Goal: Find specific page/section: Find specific page/section

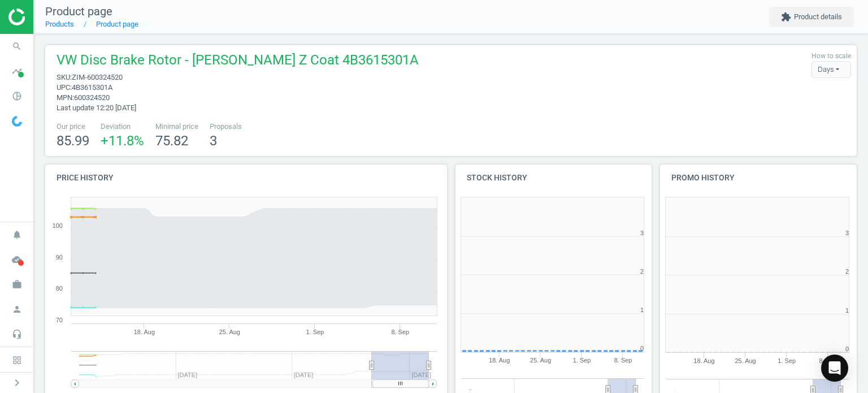
scroll to position [244, 211]
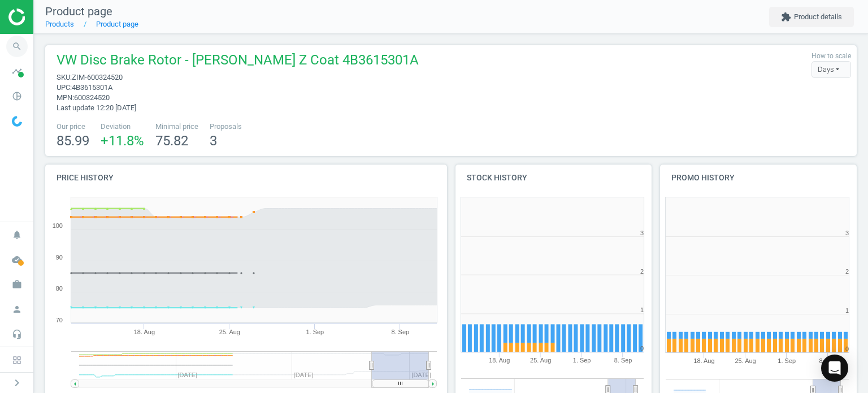
click at [18, 47] on icon "search" at bounding box center [16, 46] width 21 height 21
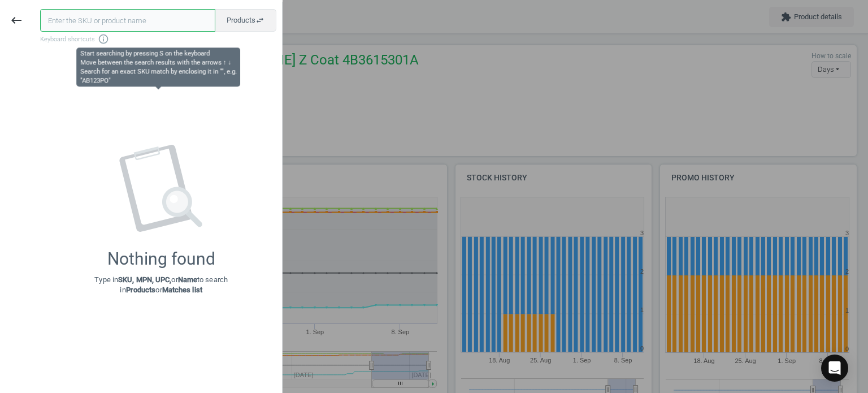
click at [97, 19] on input "text" at bounding box center [127, 20] width 175 height 23
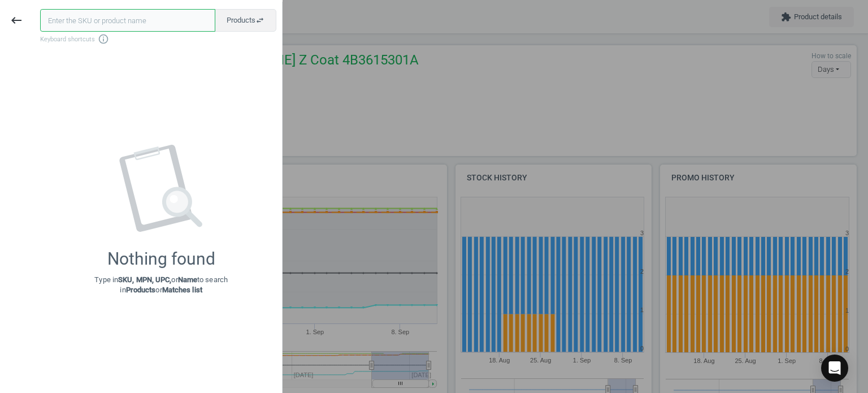
paste input "BOS-0986048837"
type input "BOS-0986048837"
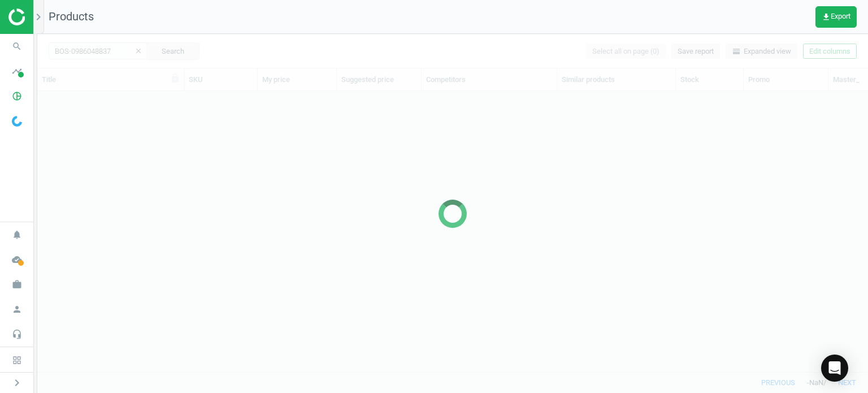
scroll to position [264, 821]
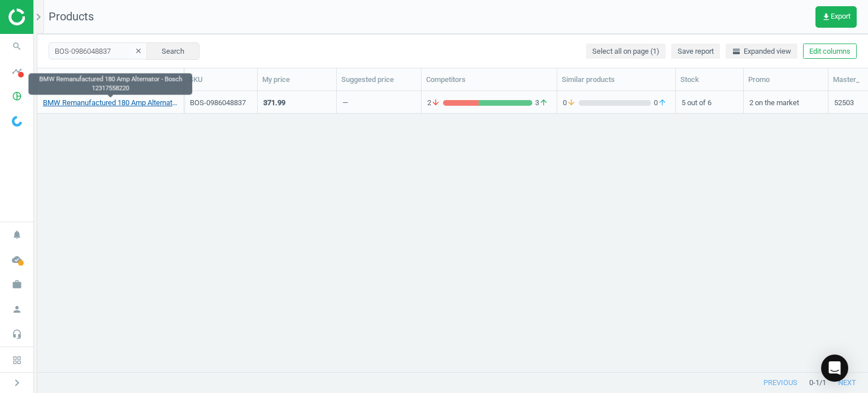
click at [144, 99] on link "BMW Remanufactured 180 Amp Alternator - Bosch 12317558220" at bounding box center [110, 103] width 135 height 10
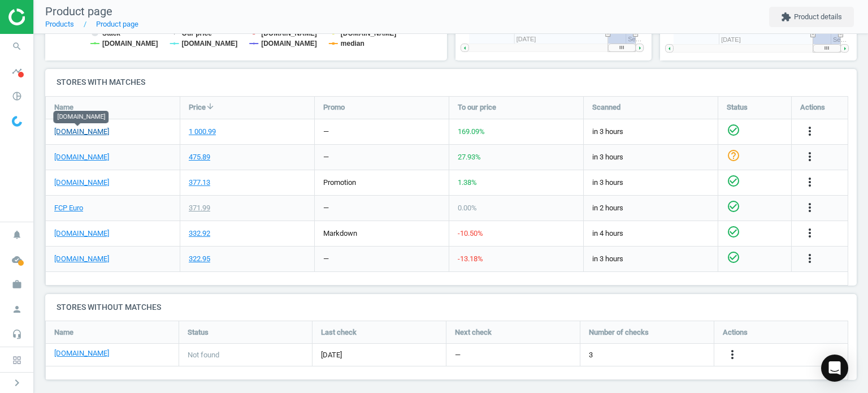
click at [95, 133] on link "[DOMAIN_NAME]" at bounding box center [81, 132] width 55 height 10
click at [11, 51] on icon "search" at bounding box center [16, 46] width 21 height 21
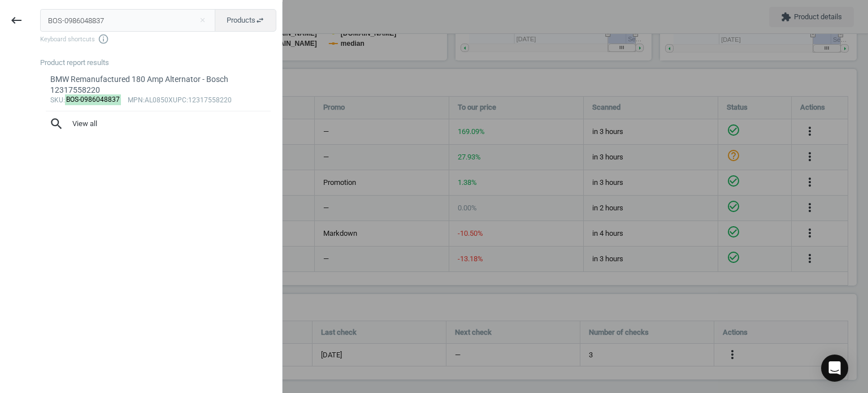
click at [105, 6] on div "BOS-0986048837 close Products swap_horiz Keyboard shortcuts info_outline Produc…" at bounding box center [157, 198] width 249 height 393
click at [116, 18] on input "BOS-0986048837" at bounding box center [128, 20] width 176 height 23
paste input "SNT-RK10"
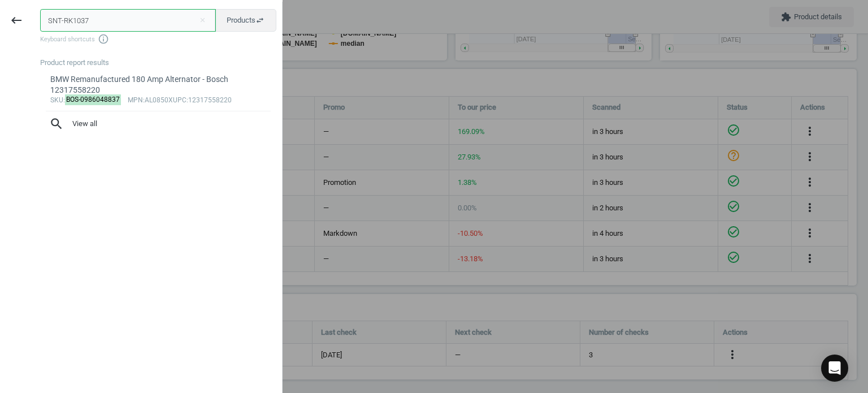
type input "SNT-RK1037"
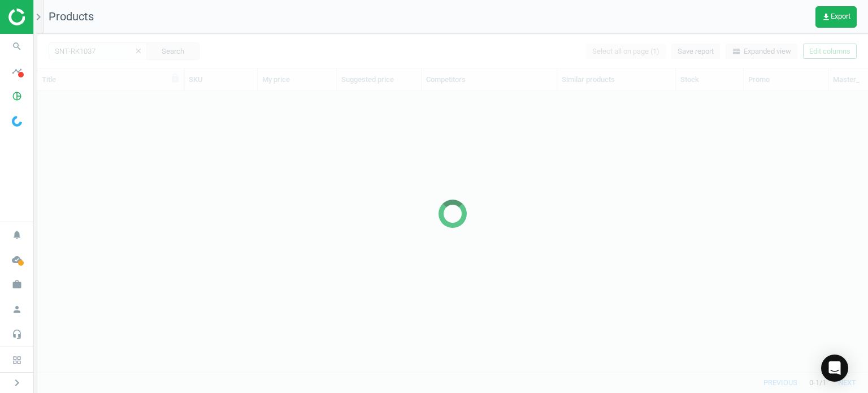
scroll to position [264, 821]
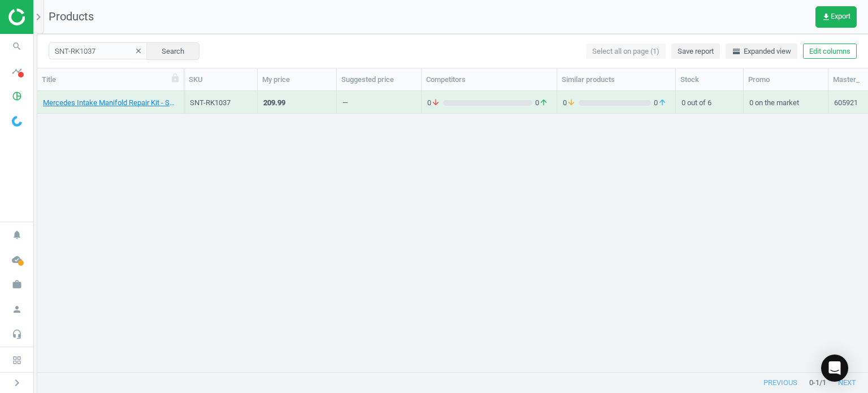
click at [140, 108] on div "Mercedes Intake Manifold Repair Kit - Sun Nation RK1037" at bounding box center [110, 105] width 135 height 14
click at [127, 104] on link "Mercedes Intake Manifold Repair Kit - Sun Nation RK1037" at bounding box center [110, 103] width 135 height 10
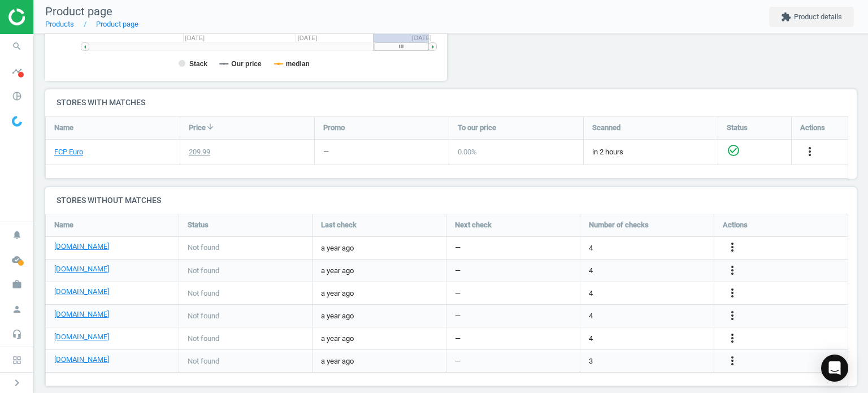
scroll to position [349, 0]
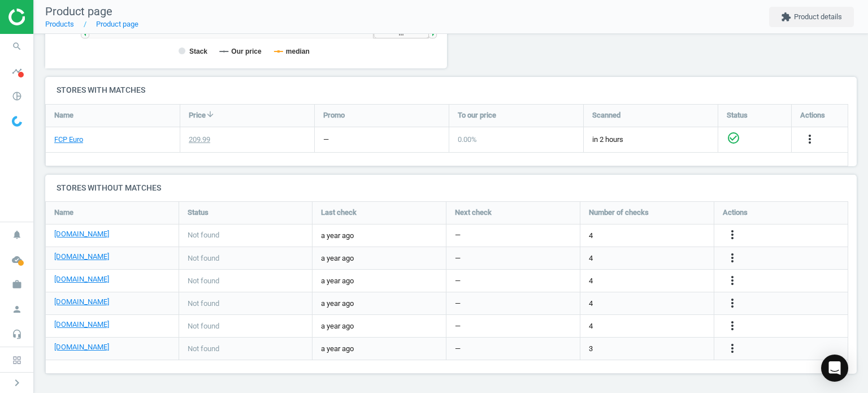
click at [293, 225] on div "Not found" at bounding box center [245, 235] width 133 height 22
click at [18, 47] on icon "search" at bounding box center [16, 46] width 21 height 21
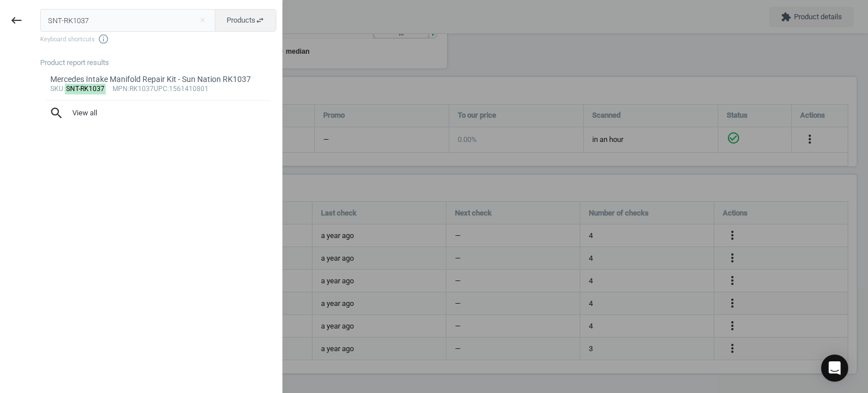
click at [142, 9] on input "SNT-RK1037" at bounding box center [128, 20] width 176 height 23
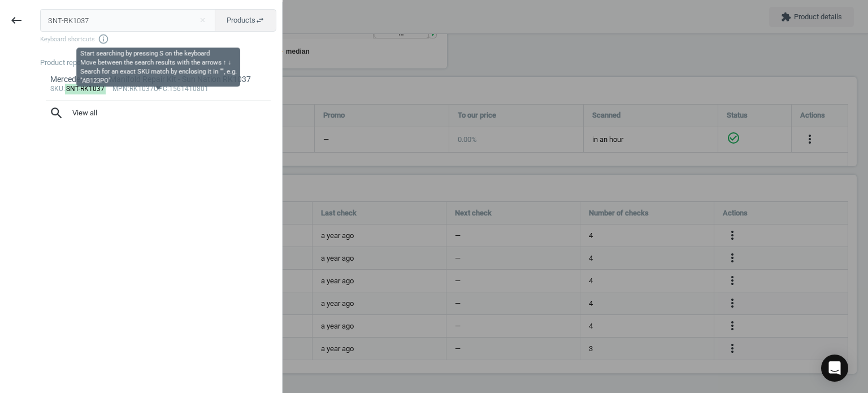
click at [163, 41] on span "Keyboard shortcuts info_outline" at bounding box center [158, 38] width 236 height 11
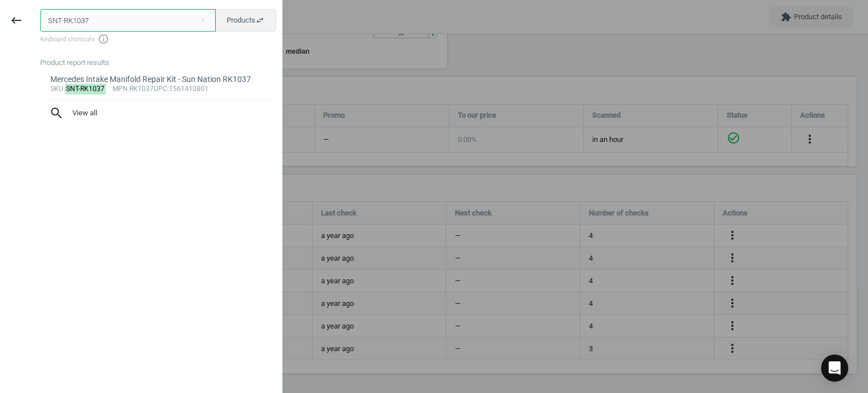
click at [140, 19] on input "SNT-RK1037" at bounding box center [128, 20] width 176 height 23
paste input "CTO-80001071"
type input "CTO-80001071"
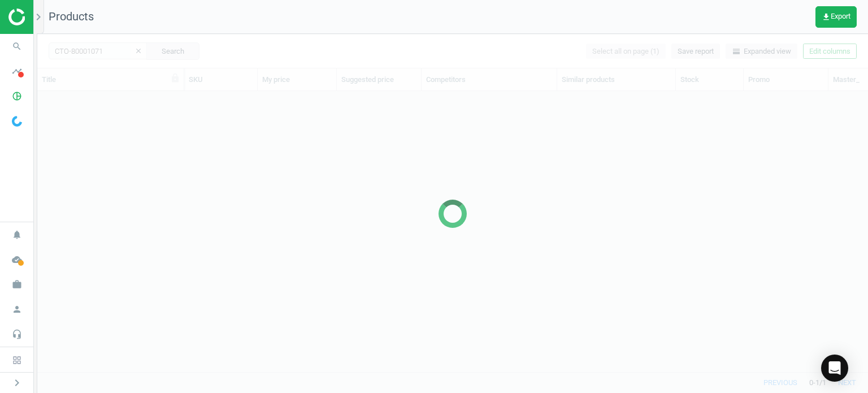
scroll to position [264, 821]
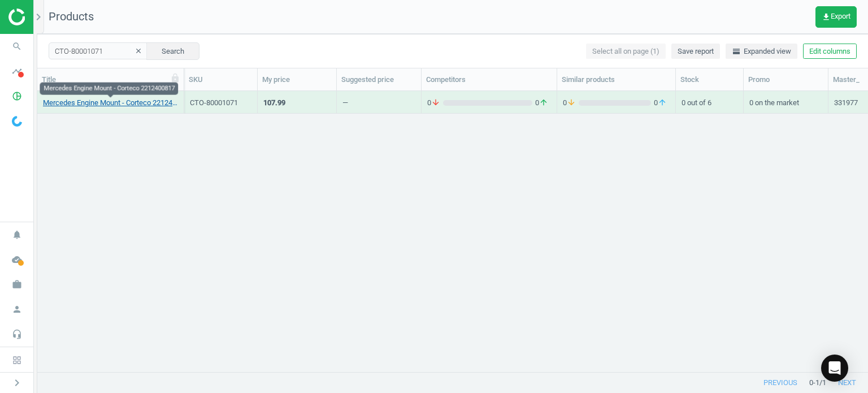
click at [147, 106] on link "Mercedes Engine Mount - Corteco 2212400817" at bounding box center [110, 103] width 135 height 10
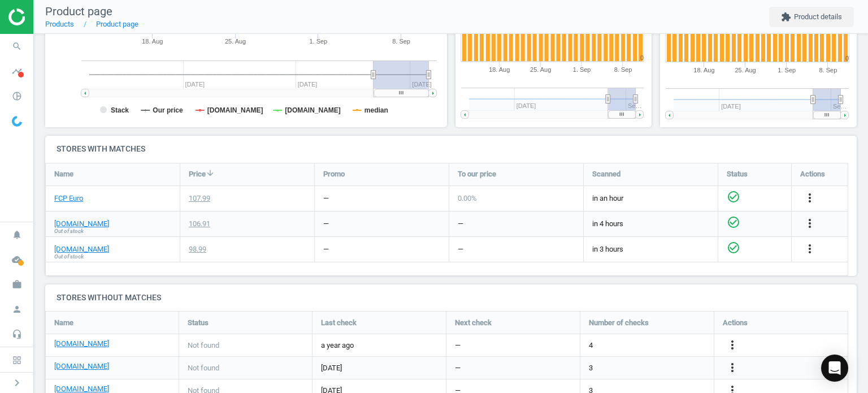
scroll to position [291, 0]
click at [17, 49] on icon "search" at bounding box center [16, 46] width 21 height 21
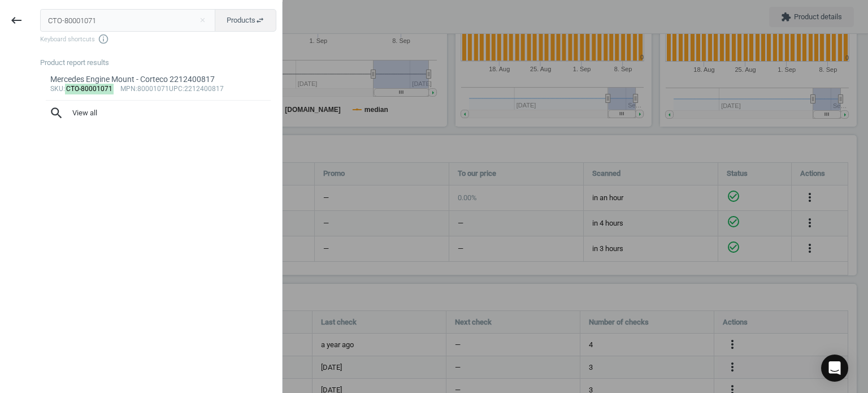
click at [175, 15] on input "CTO-80001071" at bounding box center [128, 20] width 176 height 23
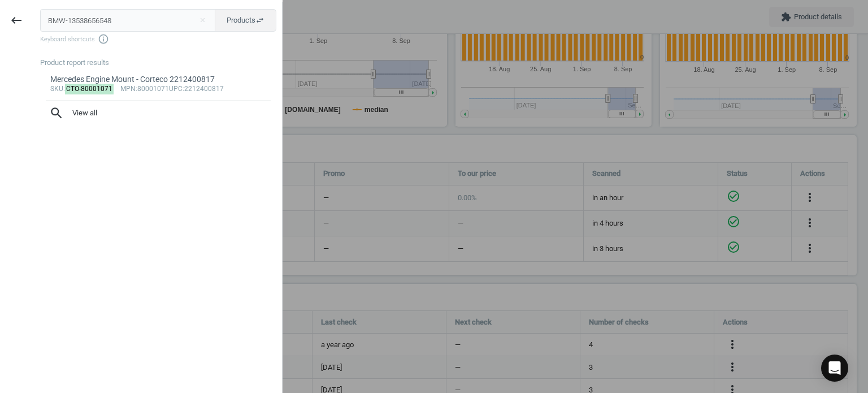
type input "BMW-13538656548"
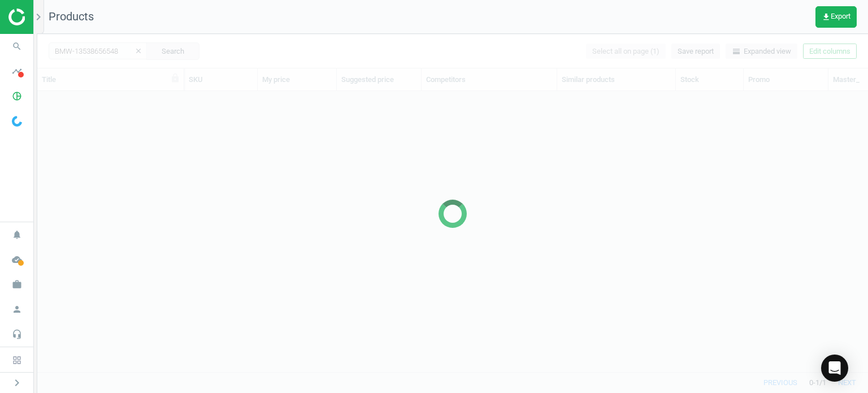
scroll to position [264, 821]
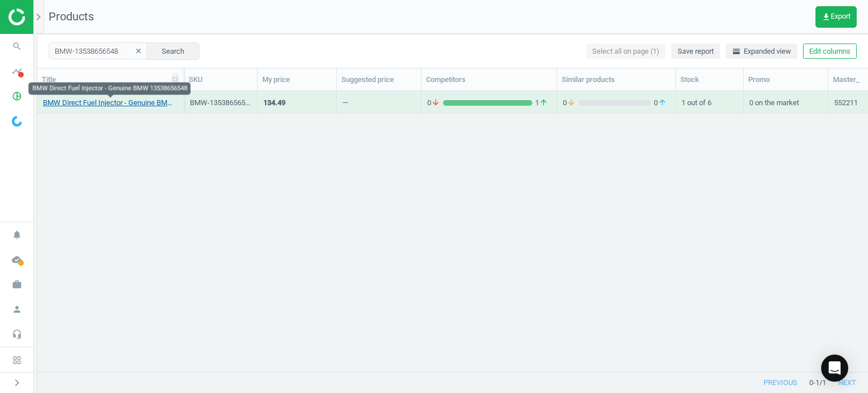
click at [125, 105] on link "BMW Direct Fuel Injector - Genuine BMW 13538656548" at bounding box center [110, 103] width 135 height 10
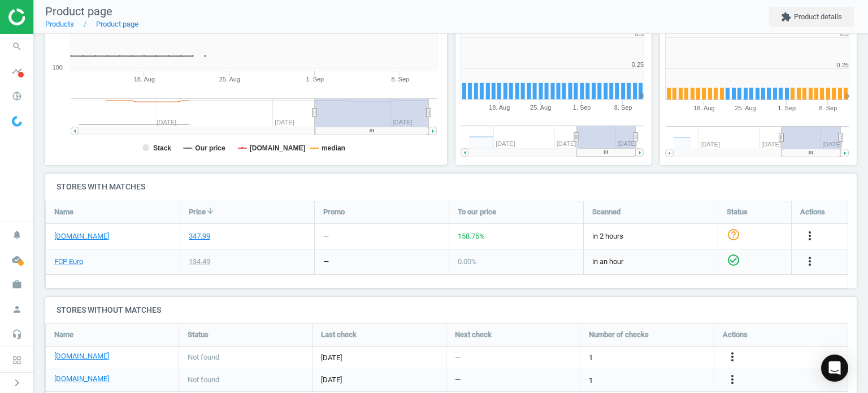
scroll to position [5, 5]
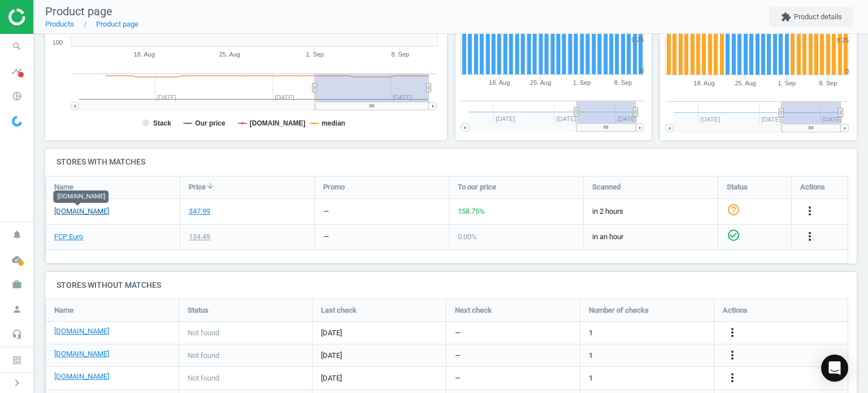
click at [88, 211] on link "[DOMAIN_NAME]" at bounding box center [81, 211] width 55 height 10
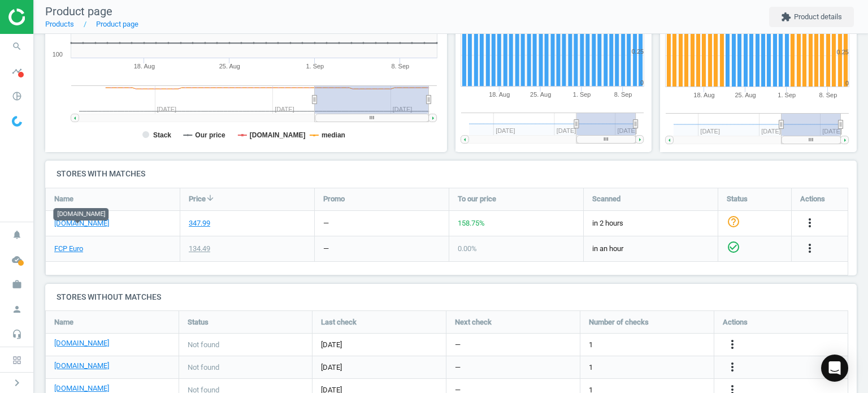
scroll to position [255, 0]
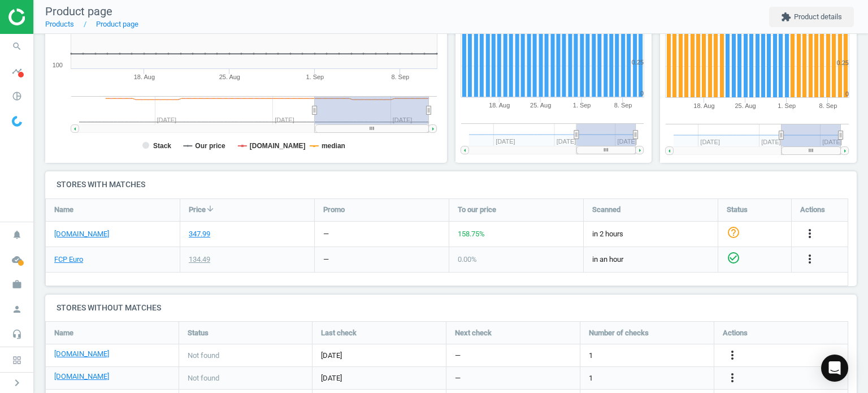
drag, startPoint x: 607, startPoint y: 325, endPoint x: 558, endPoint y: 175, distance: 157.6
click at [558, 175] on h4 "Stores with matches" at bounding box center [450, 184] width 811 height 27
